Goal: Check status: Check status

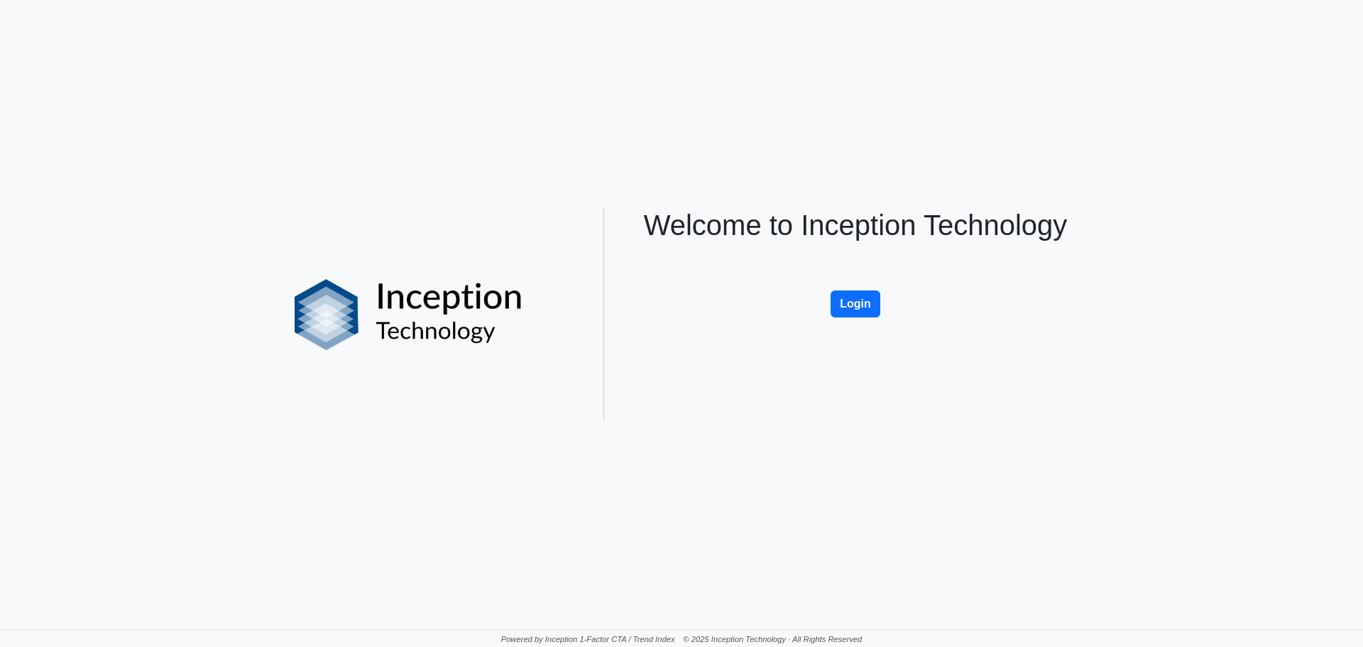
click at [842, 295] on button "Login" at bounding box center [855, 303] width 50 height 27
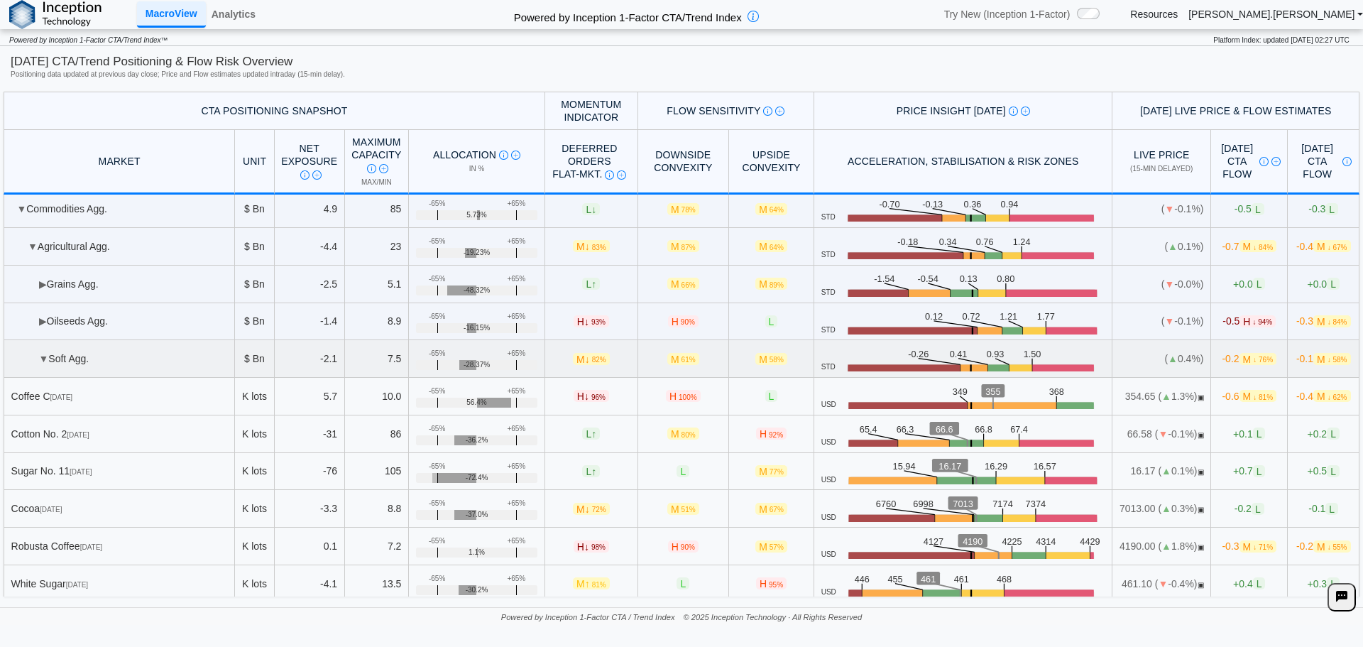
scroll to position [71, 0]
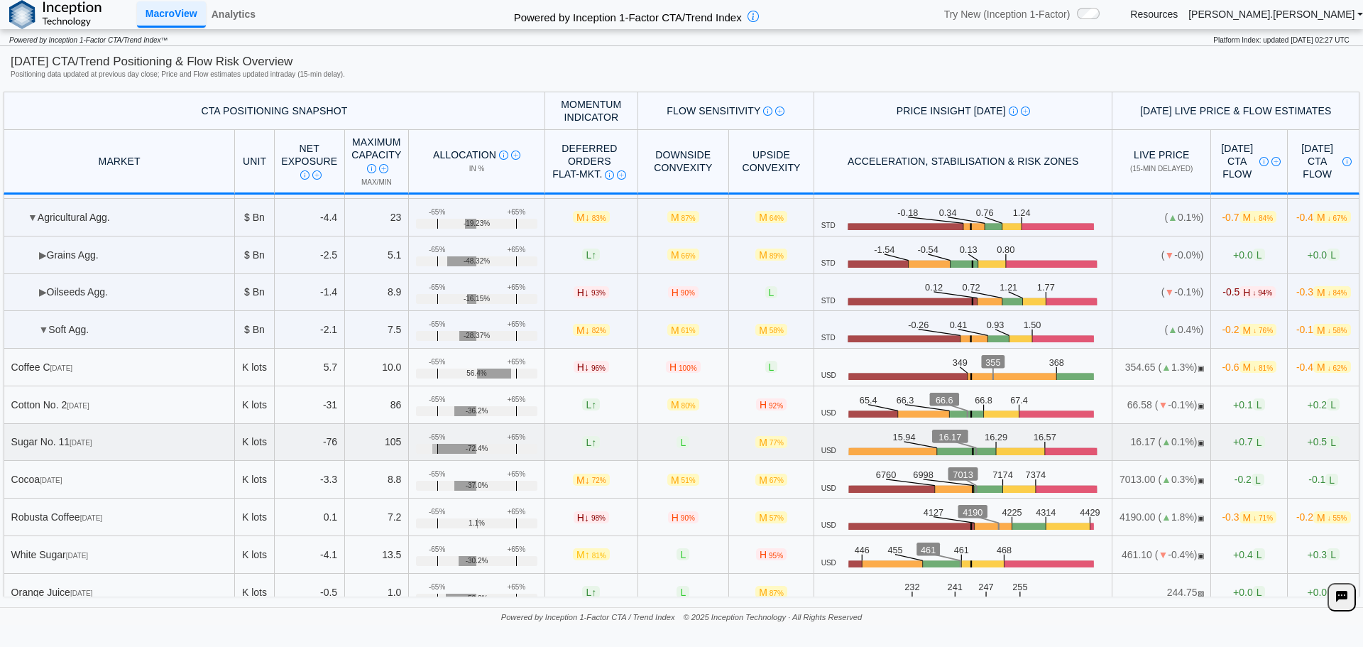
click at [1287, 439] on td "+0.5 L" at bounding box center [1323, 443] width 72 height 38
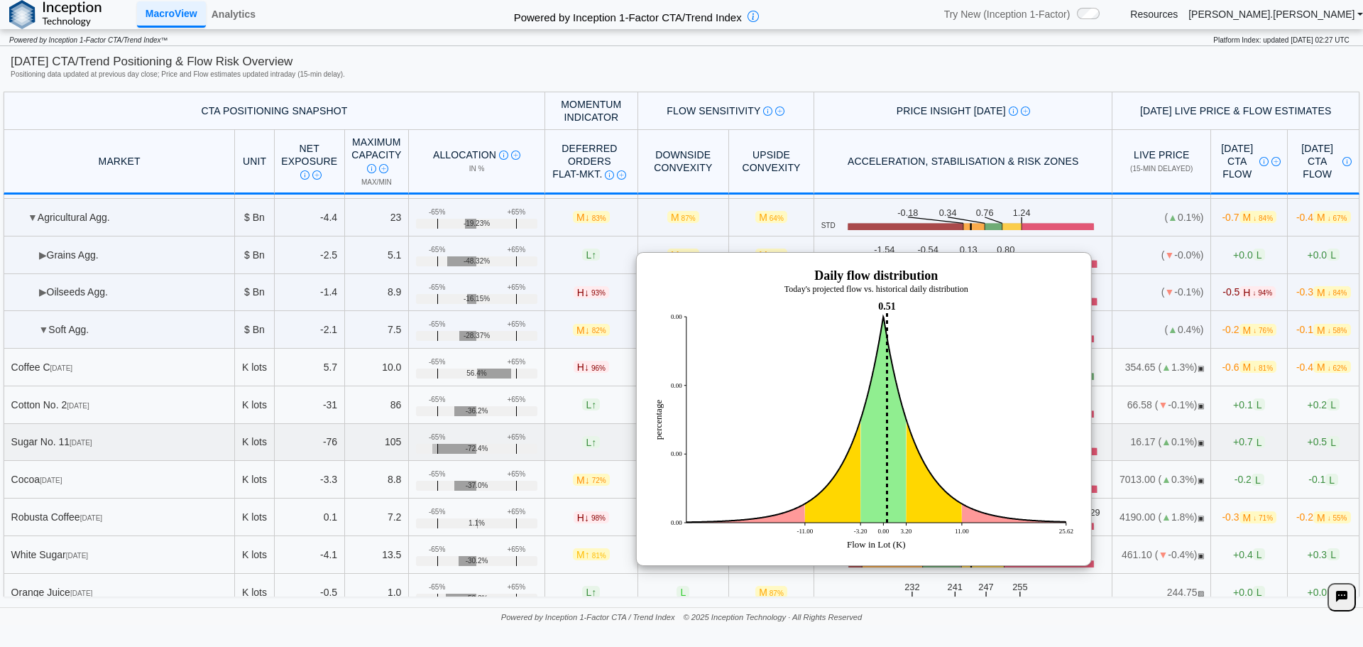
click at [1060, 390] on img at bounding box center [864, 409] width 426 height 284
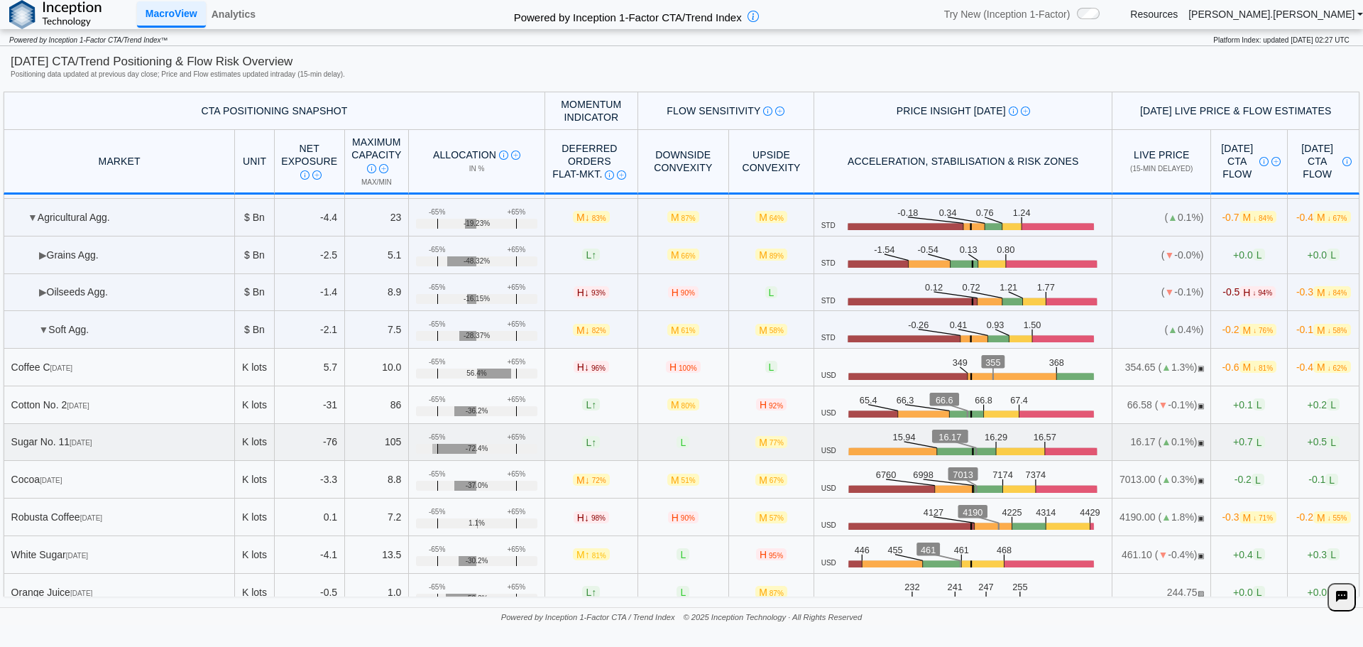
click at [107, 443] on div "Sugar No. [DATE]" at bounding box center [119, 441] width 216 height 13
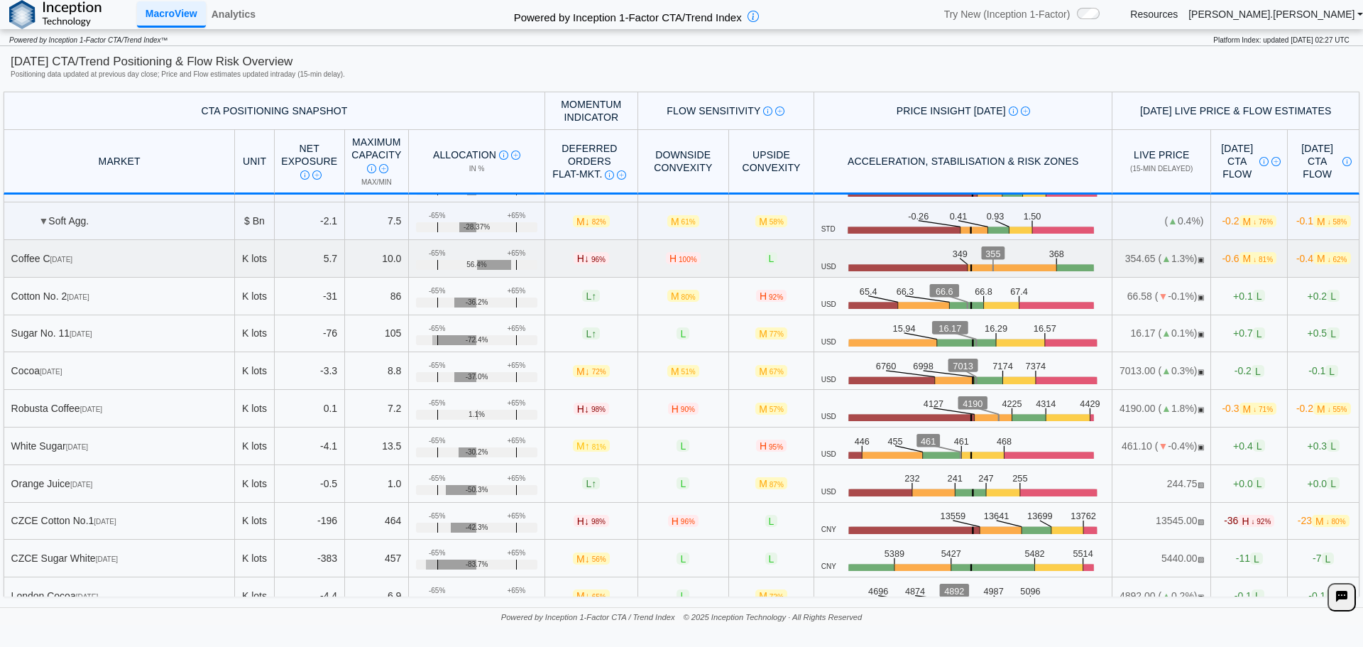
scroll to position [0, 0]
